Goal: Task Accomplishment & Management: Complete application form

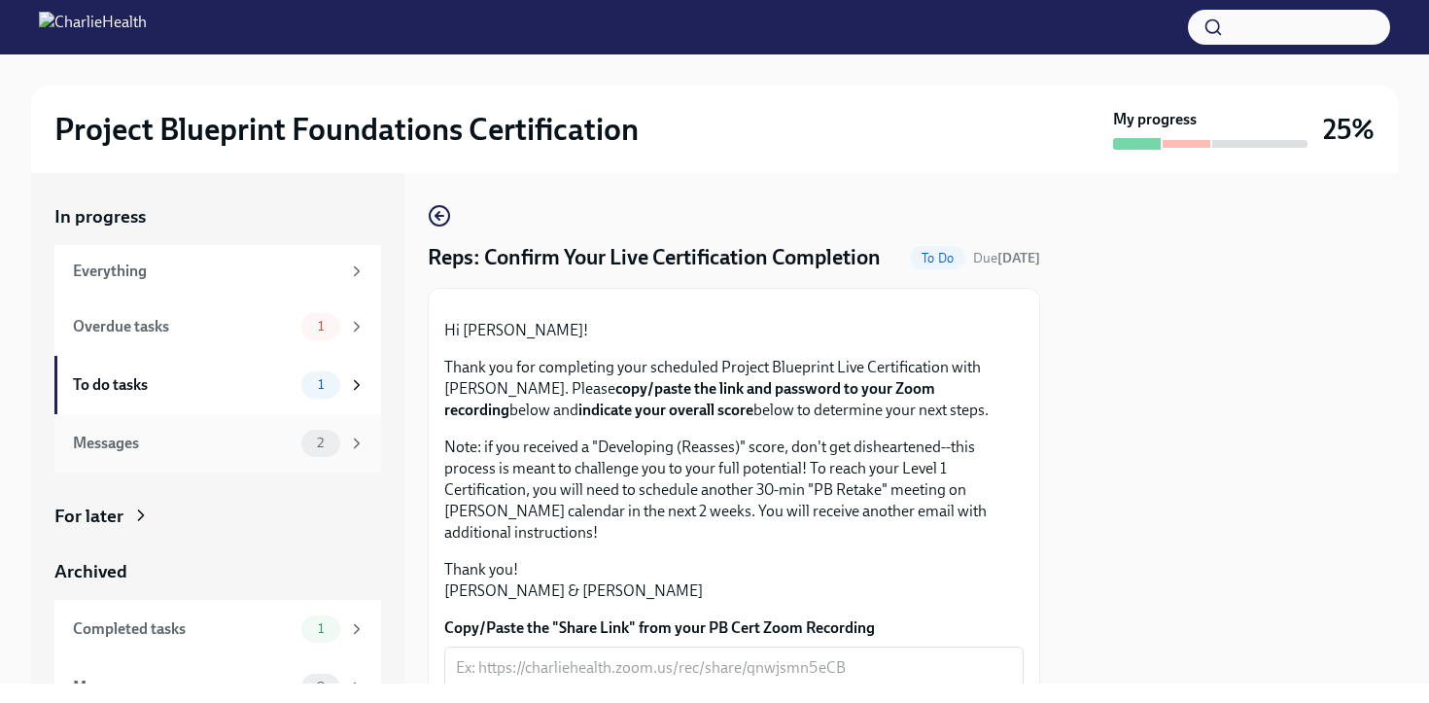
click at [254, 441] on div "Messages" at bounding box center [183, 443] width 221 height 21
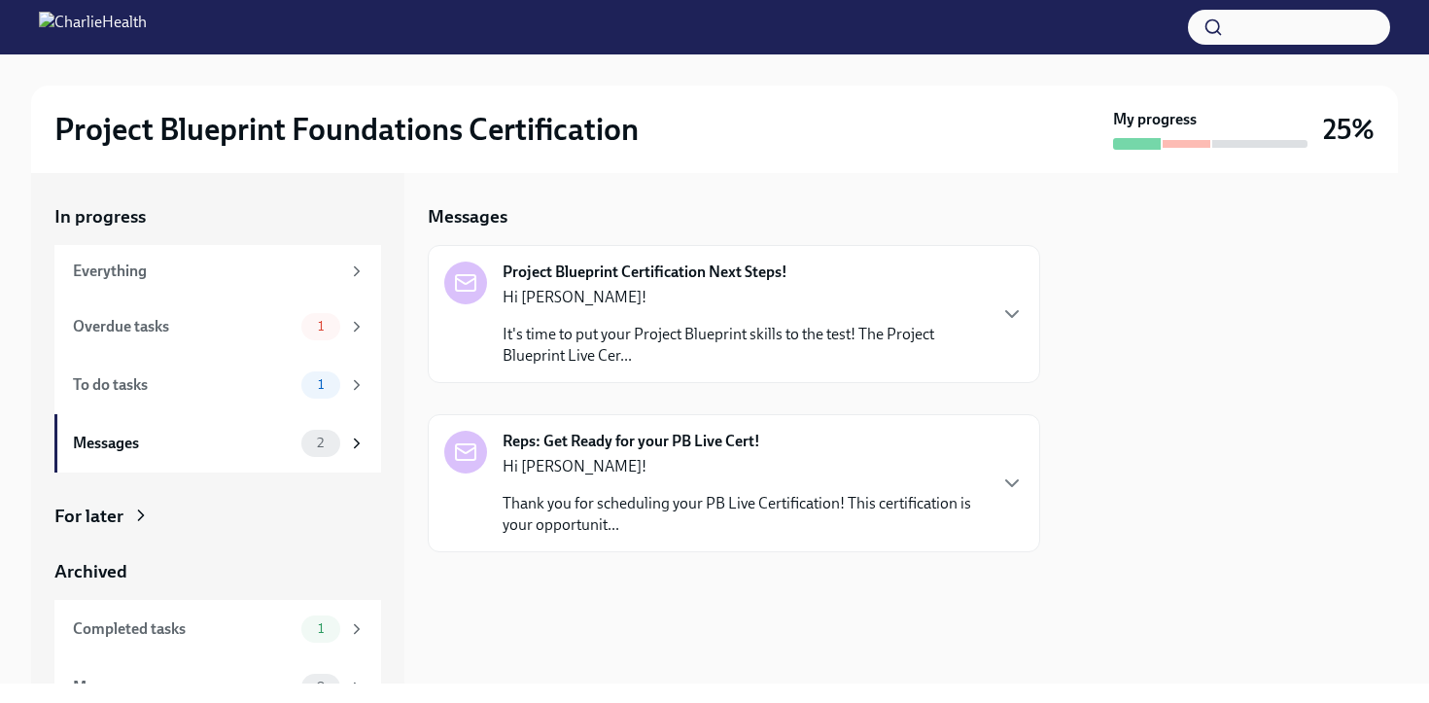
click at [927, 440] on div "Reps: Get Ready for your PB Live Cert! Hi [PERSON_NAME]! Thank you for scheduli…" at bounding box center [744, 483] width 482 height 105
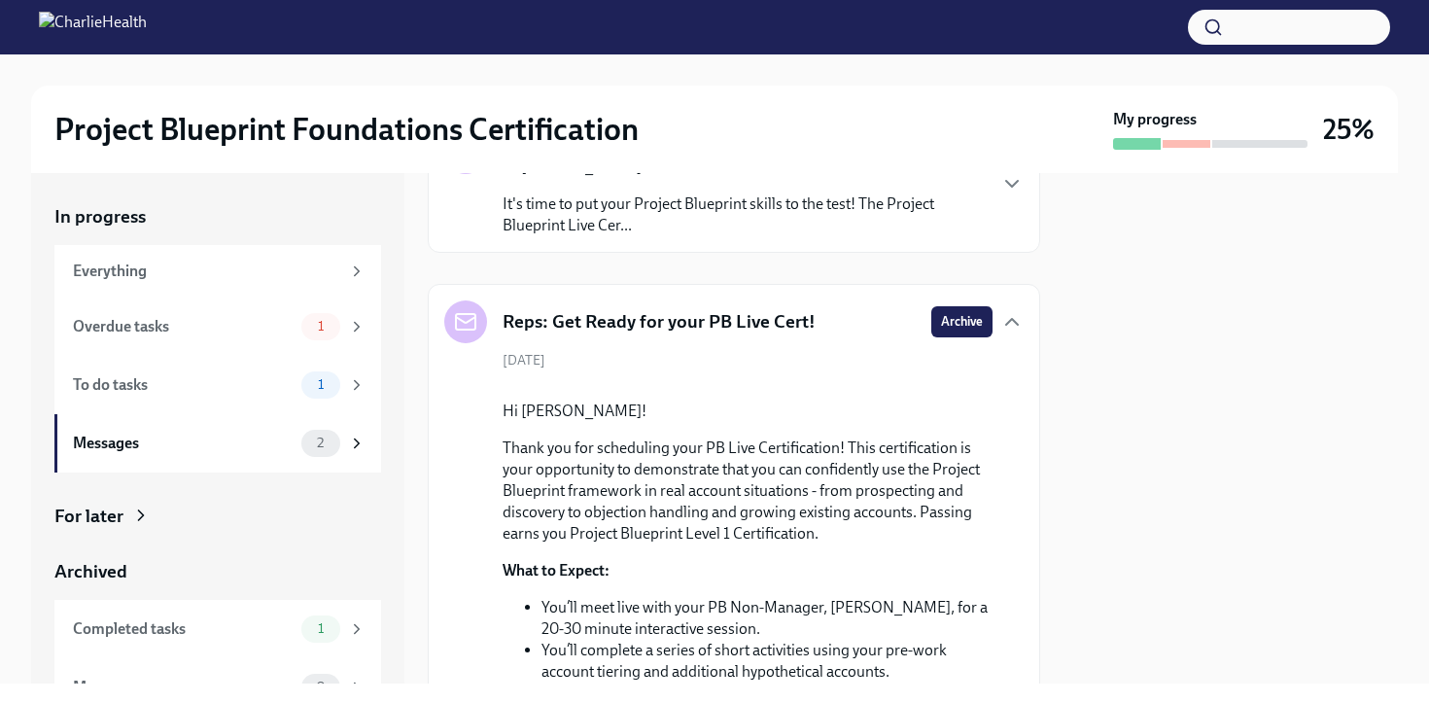
scroll to position [3, 0]
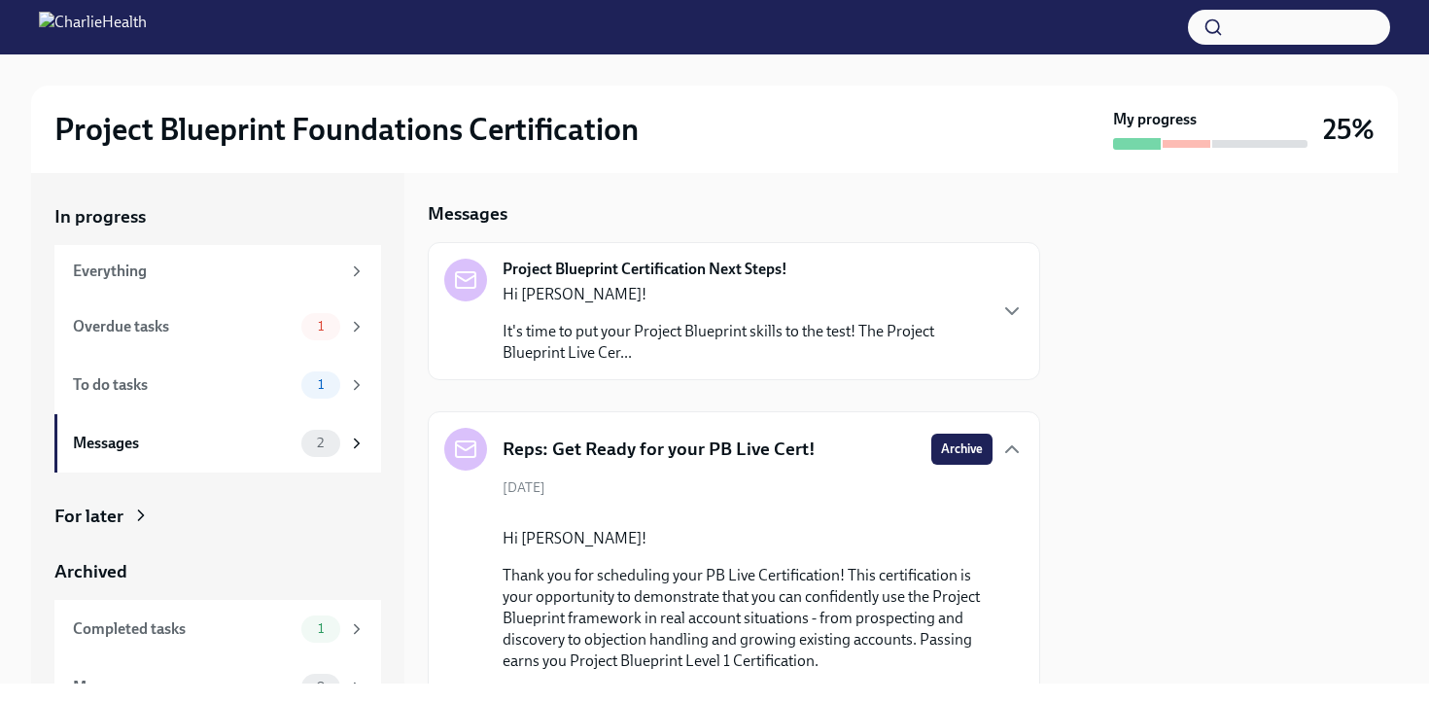
click at [964, 287] on p "Hi [PERSON_NAME]!" at bounding box center [744, 294] width 482 height 21
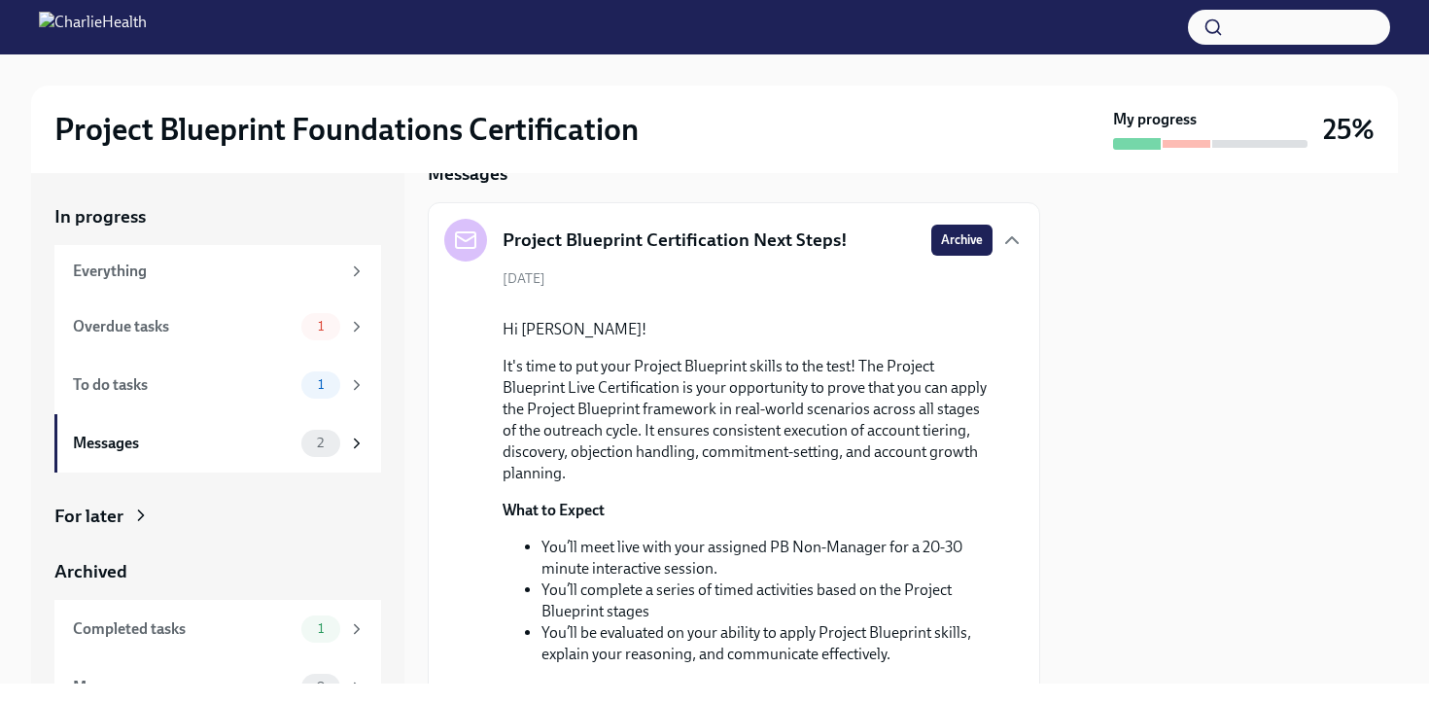
scroll to position [0, 0]
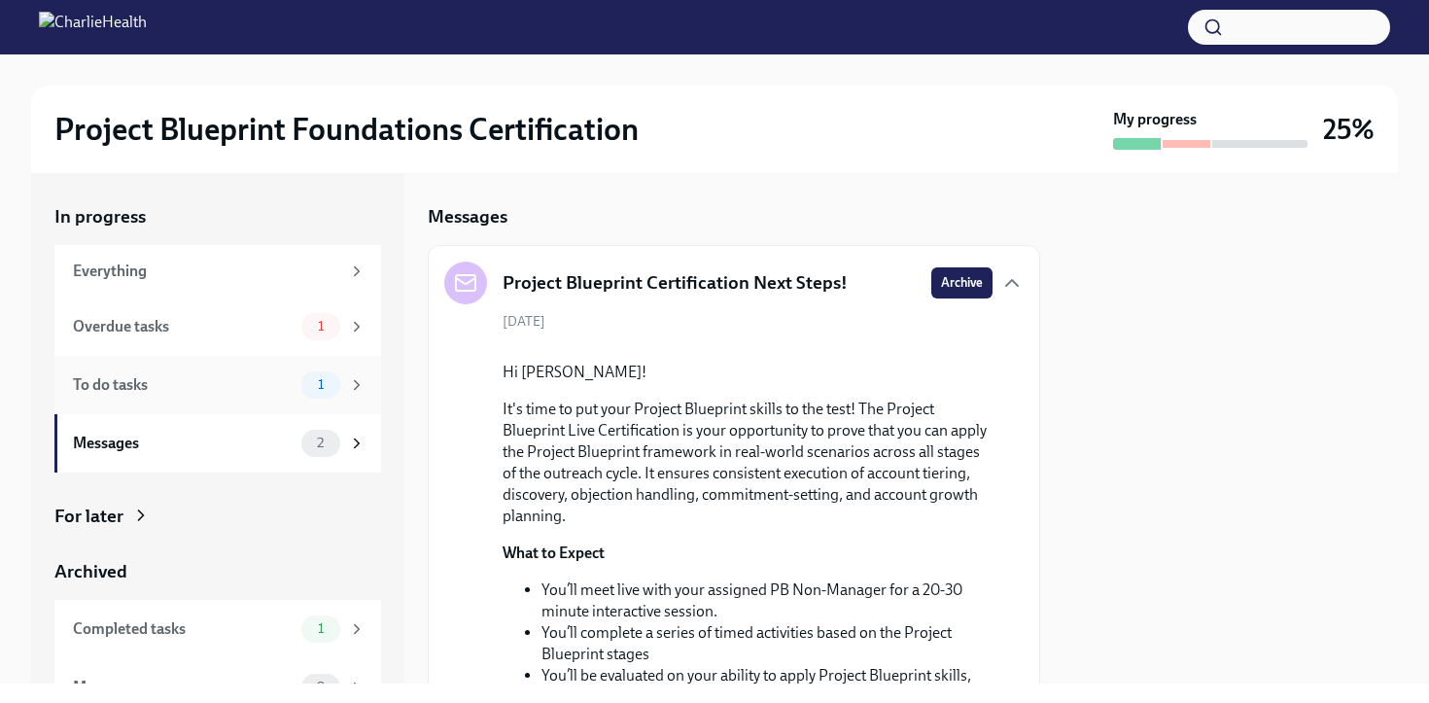
click at [268, 377] on div "To do tasks" at bounding box center [183, 384] width 221 height 21
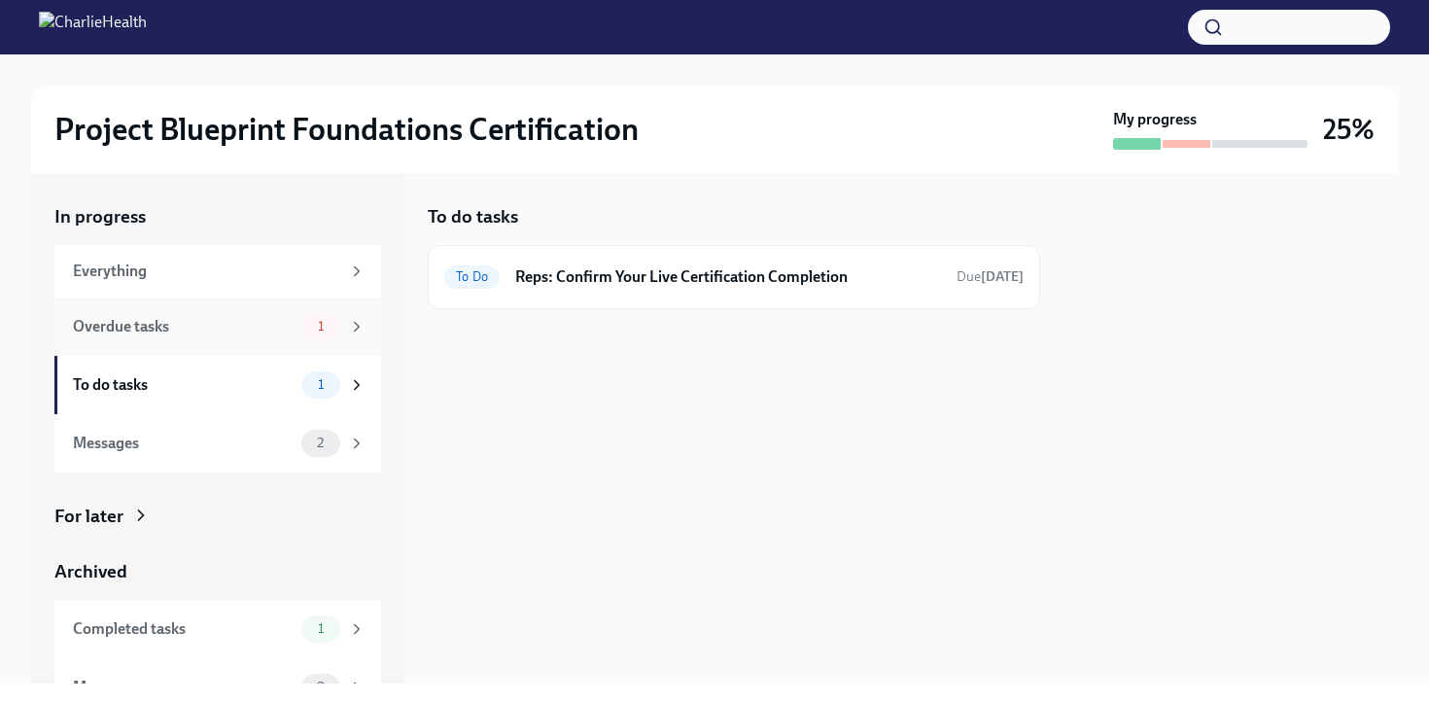
click at [275, 326] on div "Overdue tasks" at bounding box center [183, 326] width 221 height 21
click at [691, 280] on h6 "Reps: Complete Your Pre-Work Account Tiering" at bounding box center [736, 276] width 409 height 21
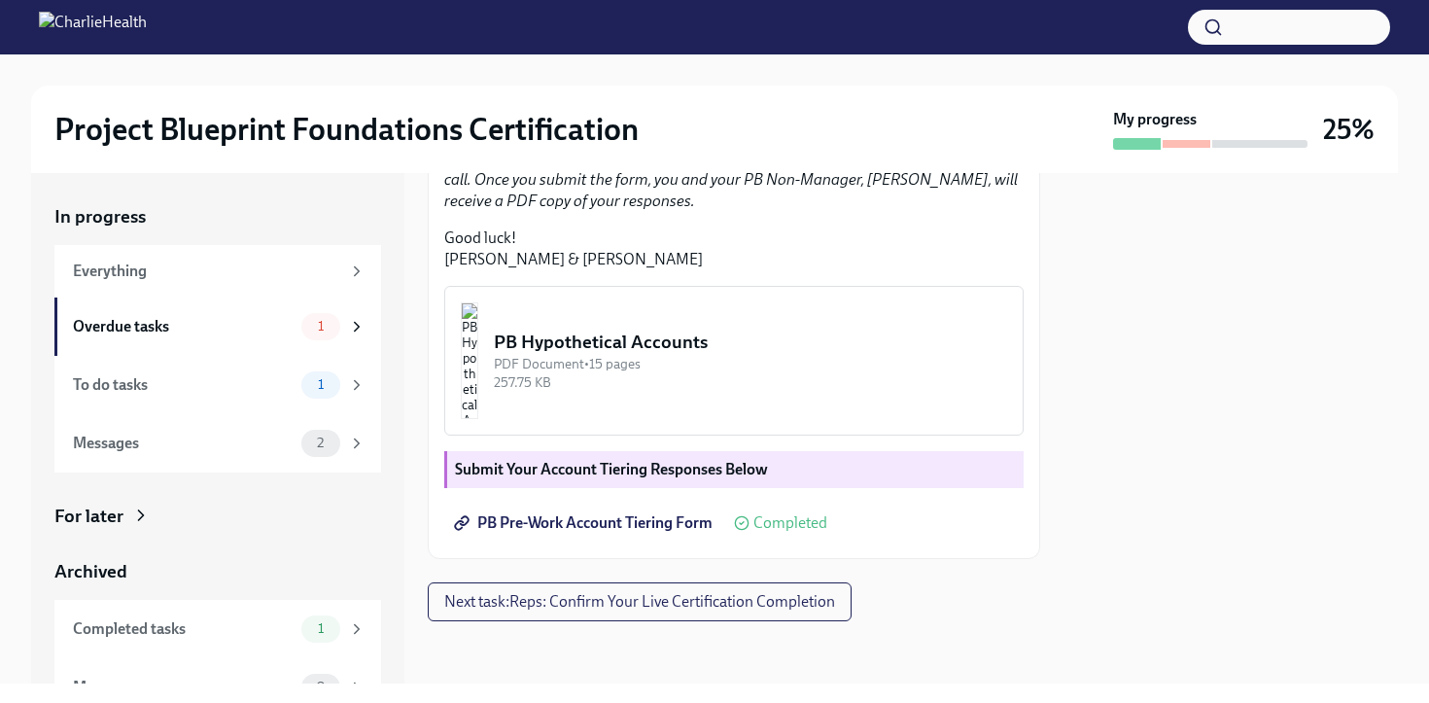
scroll to position [597, 0]
click at [757, 472] on strong "Submit Your Account Tiering Responses Below" at bounding box center [611, 469] width 313 height 18
click at [478, 419] on img "button" at bounding box center [470, 360] width 18 height 117
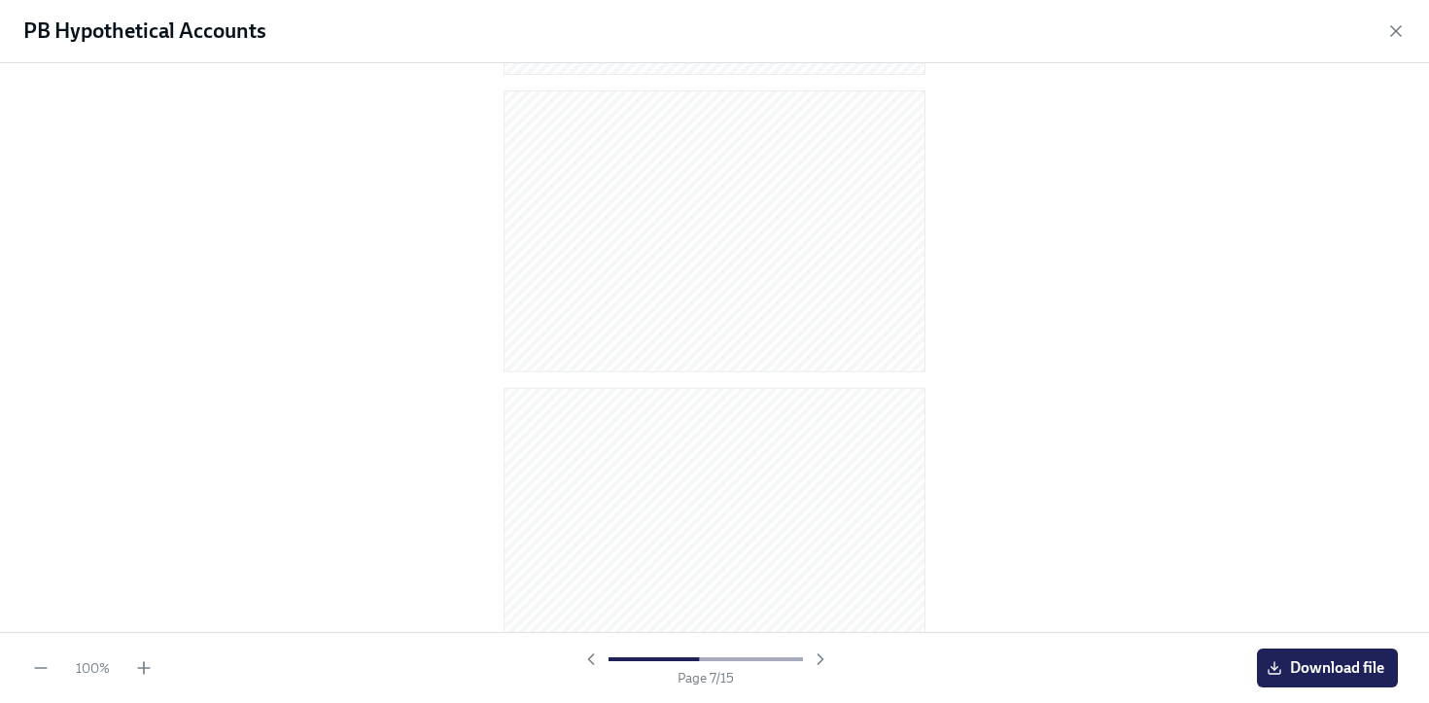
scroll to position [3904, 0]
click at [1401, 42] on div "PB Hypothetical Accounts" at bounding box center [714, 31] width 1429 height 63
click at [1400, 37] on icon "button" at bounding box center [1395, 30] width 19 height 19
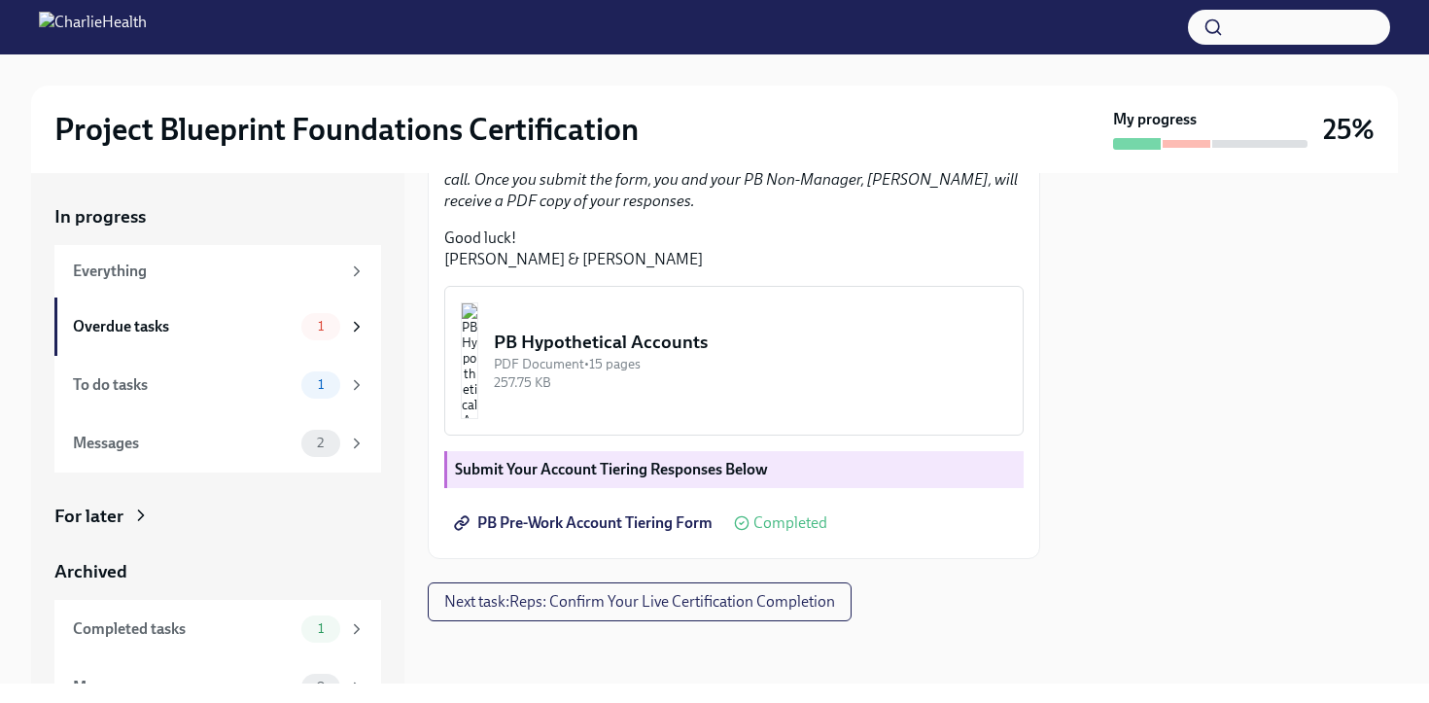
click at [1312, 245] on div at bounding box center [1231, 428] width 334 height 510
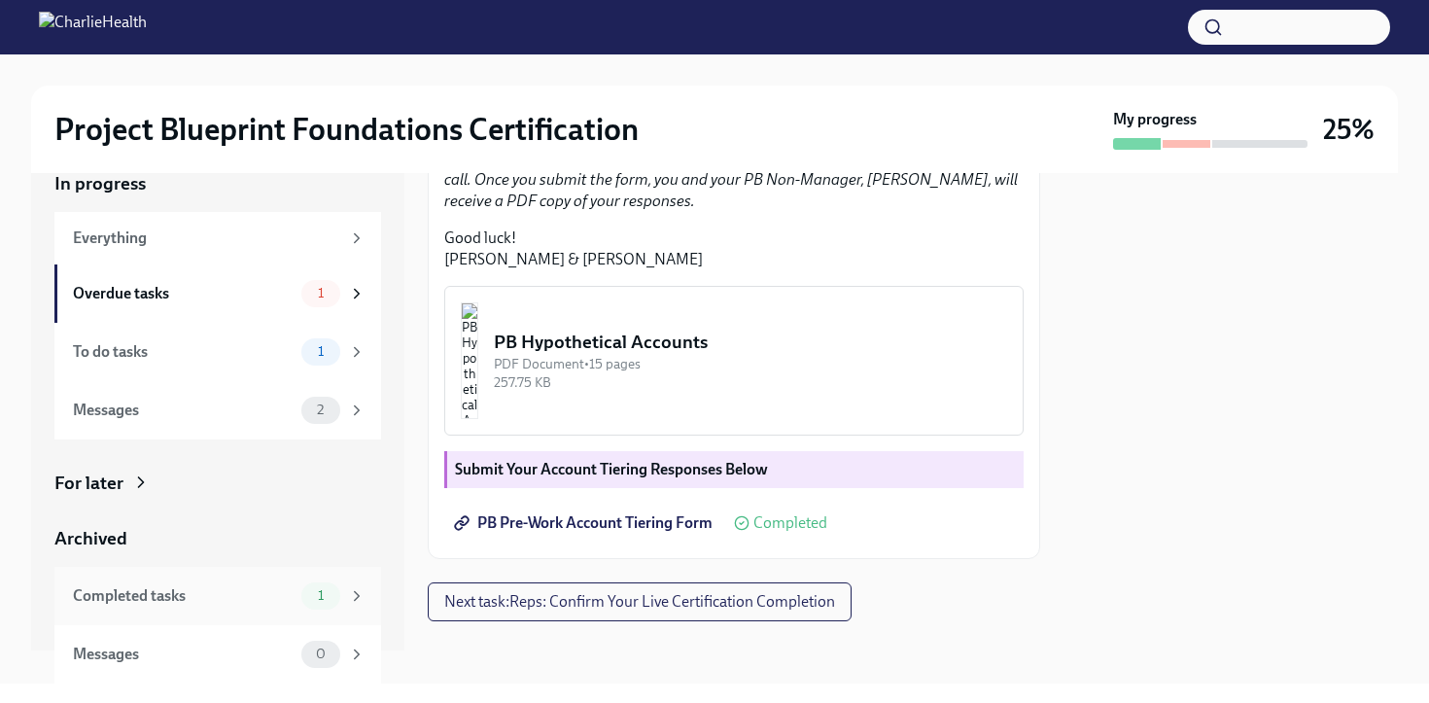
click at [269, 590] on div "Completed tasks" at bounding box center [183, 595] width 221 height 21
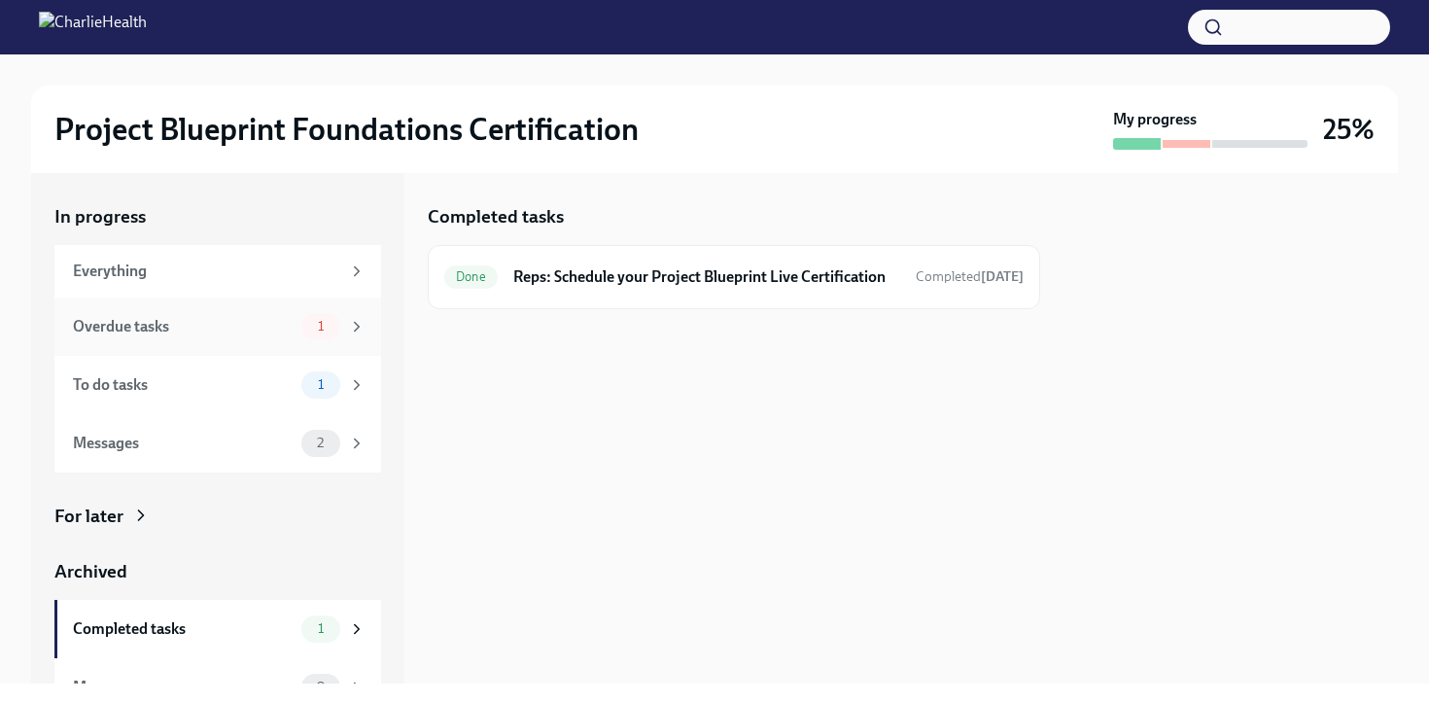
click at [281, 337] on div "Overdue tasks 1" at bounding box center [219, 326] width 293 height 27
click at [496, 278] on span "Overdue" at bounding box center [480, 276] width 72 height 15
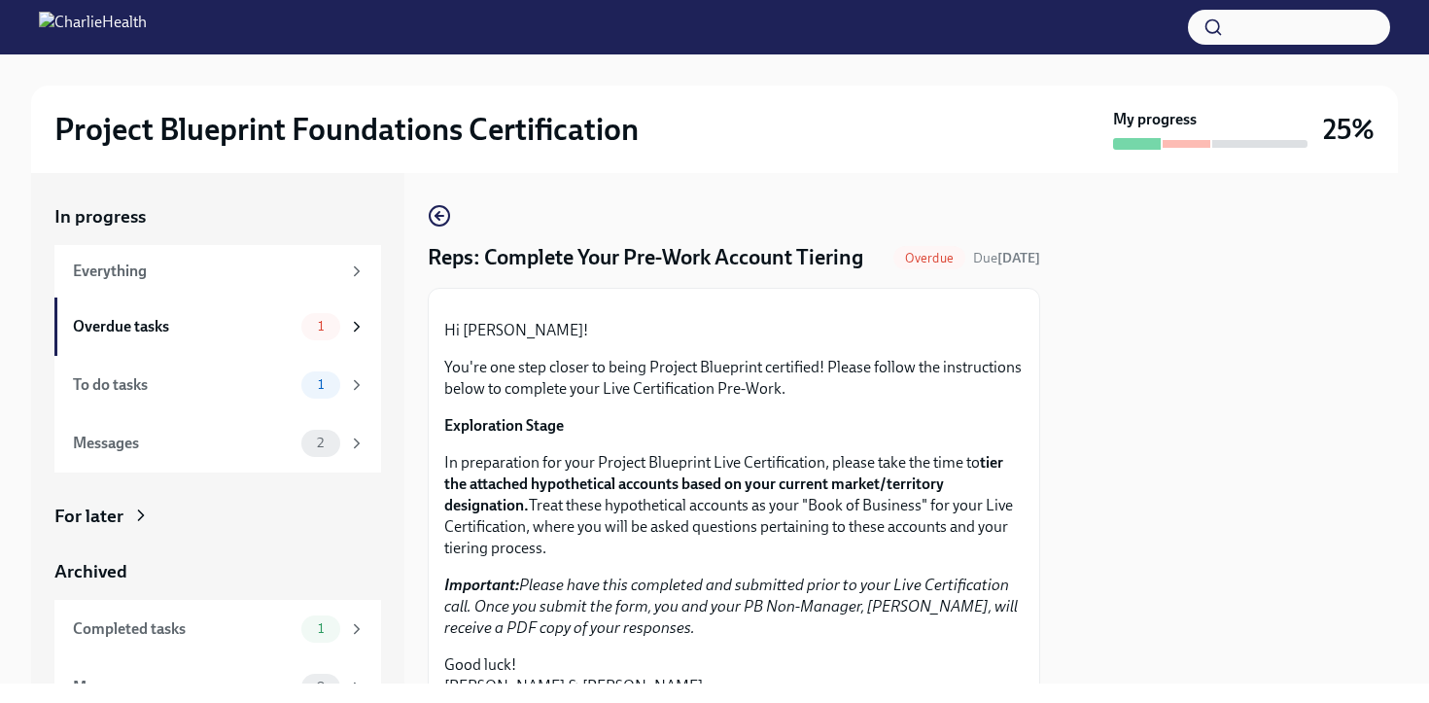
click at [917, 265] on span "Overdue" at bounding box center [929, 258] width 72 height 15
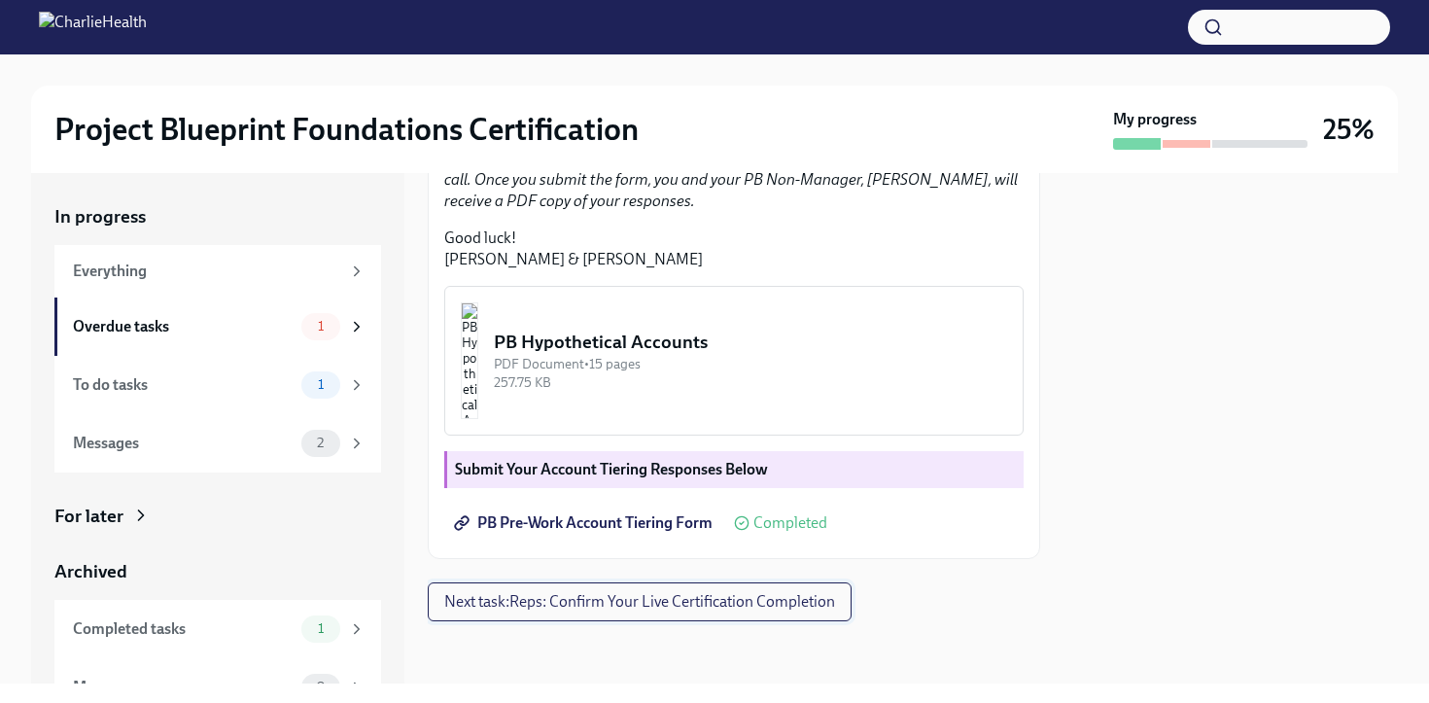
scroll to position [597, 0]
click at [620, 619] on button "Next task : Reps: Confirm Your Live Certification Completion" at bounding box center [640, 601] width 424 height 39
